Goal: Information Seeking & Learning: Learn about a topic

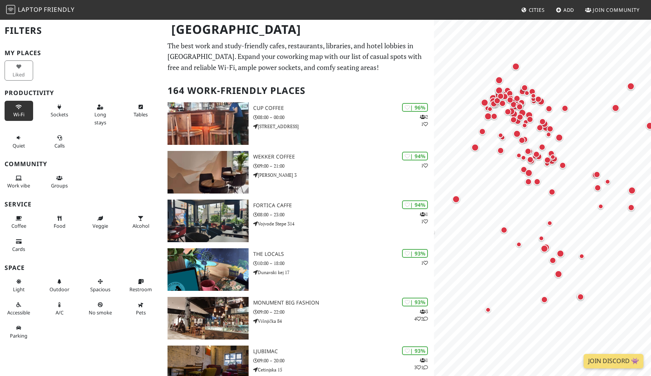
click at [21, 114] on span "Wi-Fi" at bounding box center [18, 114] width 11 height 7
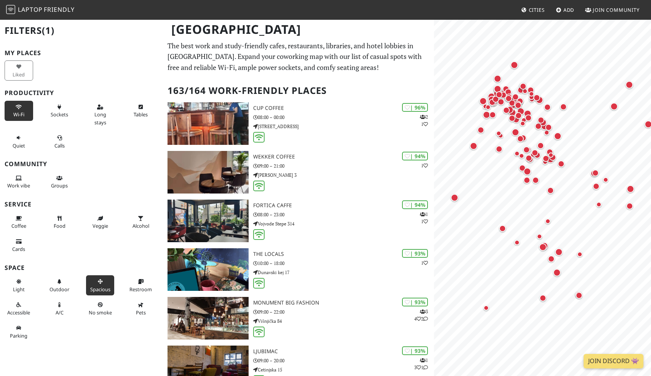
click at [87, 288] on button "Spacious" at bounding box center [100, 286] width 29 height 20
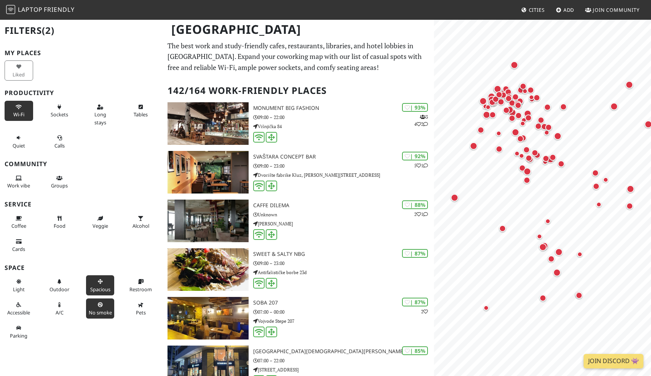
click at [102, 309] on span "No smoke" at bounding box center [100, 312] width 23 height 7
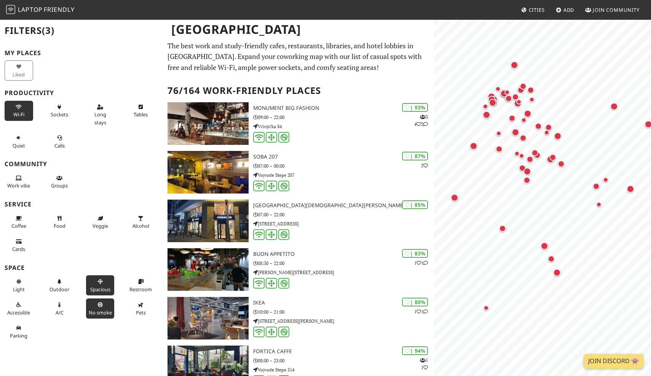
click at [102, 287] on span "Spacious" at bounding box center [100, 289] width 20 height 7
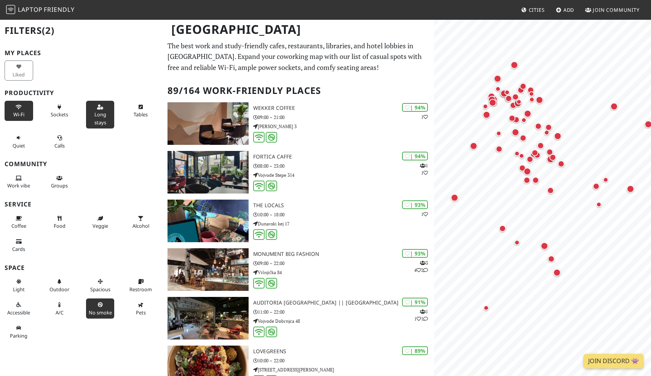
click at [109, 119] on button "Long stays" at bounding box center [100, 115] width 29 height 28
click at [26, 140] on button "Quiet" at bounding box center [19, 142] width 29 height 20
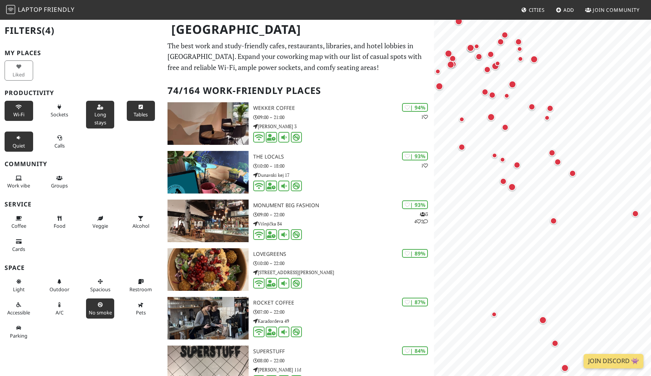
click at [131, 117] on button "Tables" at bounding box center [141, 111] width 29 height 20
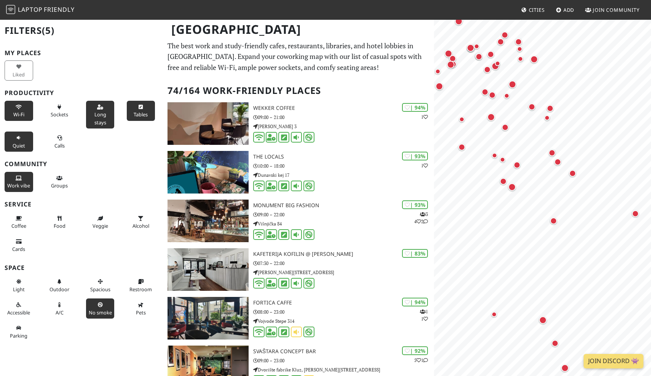
click at [18, 186] on span "Work vibe" at bounding box center [18, 185] width 23 height 7
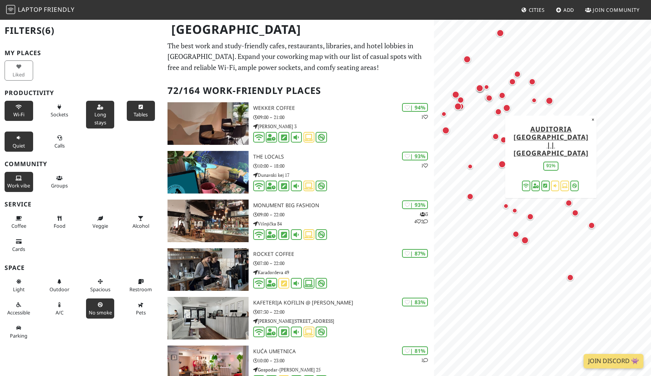
click at [546, 102] on div "Map marker" at bounding box center [549, 101] width 8 height 8
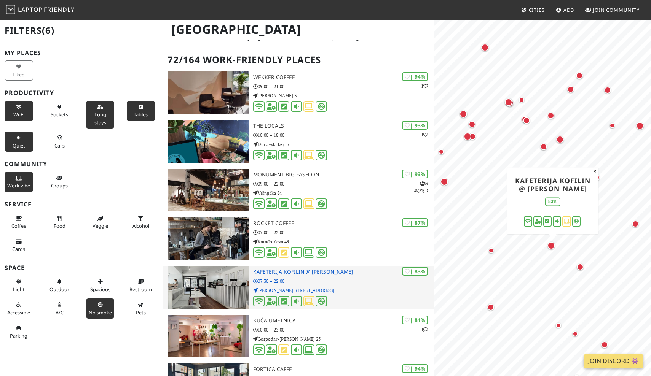
scroll to position [43, 0]
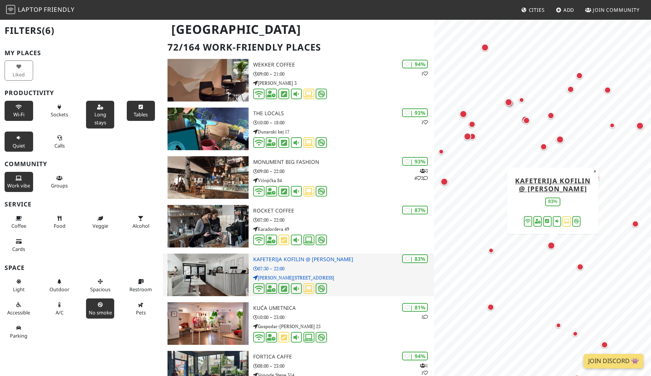
click at [346, 289] on div at bounding box center [343, 290] width 181 height 12
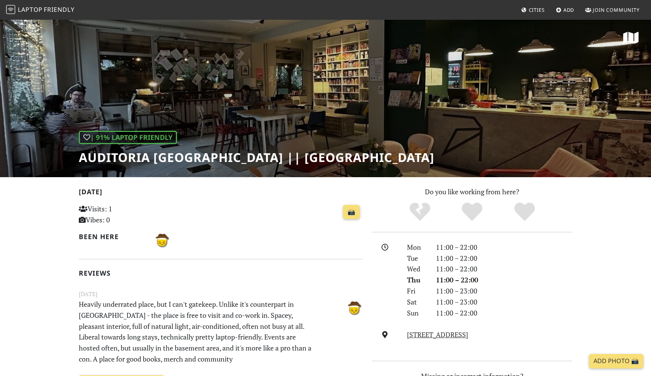
scroll to position [6, 0]
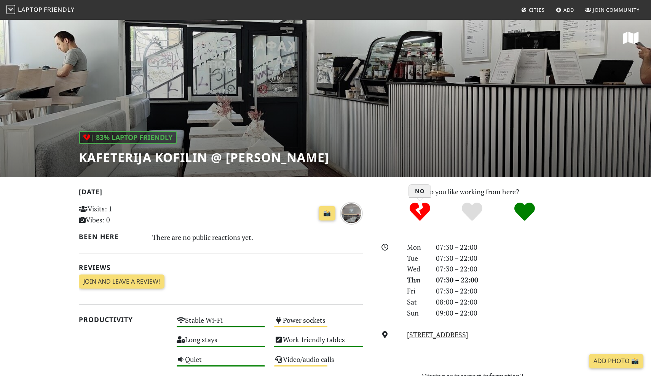
click at [425, 206] on icon "No" at bounding box center [419, 212] width 21 height 21
